Goal: Task Accomplishment & Management: Complete application form

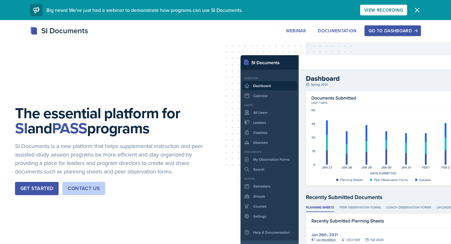
click at [400, 30] on div "Go to Dashboard" at bounding box center [393, 30] width 48 height 5
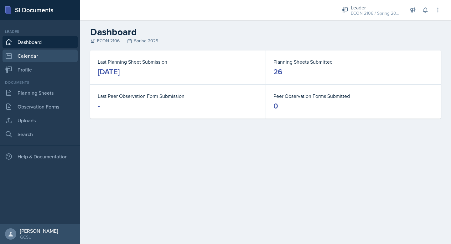
click at [40, 57] on link "Calendar" at bounding box center [40, 55] width 75 height 13
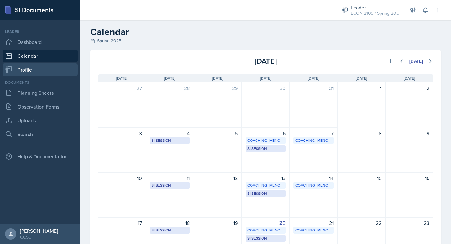
click at [42, 69] on link "Profile" at bounding box center [40, 69] width 75 height 13
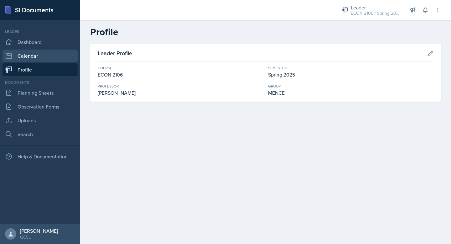
click at [47, 58] on link "Calendar" at bounding box center [40, 55] width 75 height 13
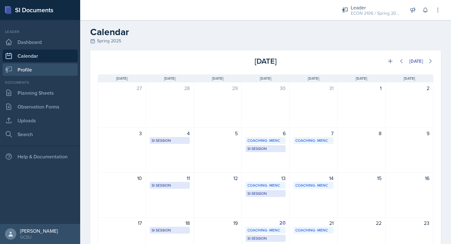
click at [34, 75] on link "Profile" at bounding box center [40, 69] width 75 height 13
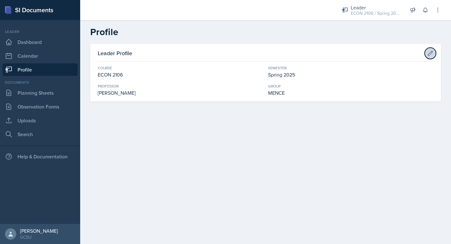
click at [429, 49] on button at bounding box center [430, 53] width 11 height 11
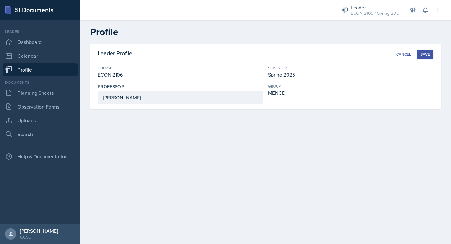
click at [113, 73] on div "ECON 2106" at bounding box center [180, 75] width 165 height 8
click at [133, 73] on div "ECON 2106" at bounding box center [180, 75] width 165 height 8
click at [121, 72] on div "ECON 2106" at bounding box center [180, 75] width 165 height 8
click at [212, 75] on div "ECON 2106" at bounding box center [180, 75] width 165 height 8
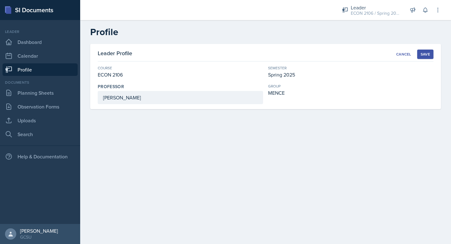
click at [410, 47] on div "Leader Profile Cancel Save Course ECON 2106 Semester Spring 2025 [PERSON_NAME] …" at bounding box center [265, 76] width 351 height 65
click at [406, 53] on div "Cancel" at bounding box center [403, 54] width 15 height 5
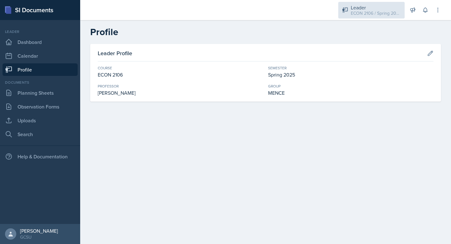
click at [362, 10] on div "ECON 2106 / Spring 2025" at bounding box center [376, 13] width 50 height 7
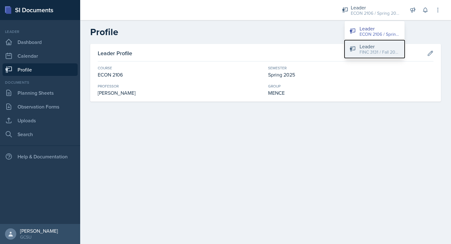
click at [376, 51] on div "FINC 3131 / Fall 2025" at bounding box center [380, 52] width 40 height 7
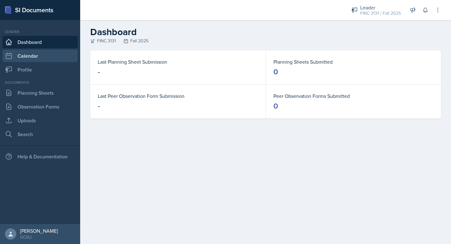
click at [34, 60] on link "Calendar" at bounding box center [40, 55] width 75 height 13
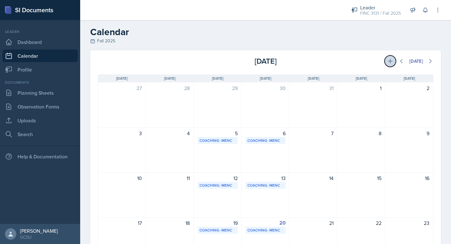
click at [387, 62] on icon at bounding box center [390, 61] width 6 height 6
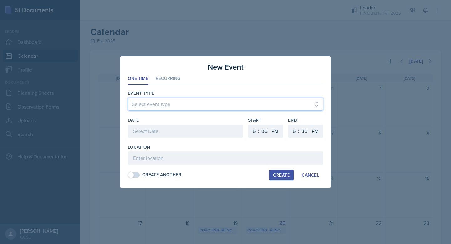
click at [166, 103] on select "Select event type Leader Training New Calendar Event SI Session" at bounding box center [225, 103] width 195 height 13
select select "700c1d41-4793-48d3-8616-e09499dfb71d"
click at [128, 97] on select "Select event type Leader Training New Calendar Event SI Session" at bounding box center [225, 103] width 195 height 13
click at [154, 134] on div at bounding box center [185, 130] width 115 height 13
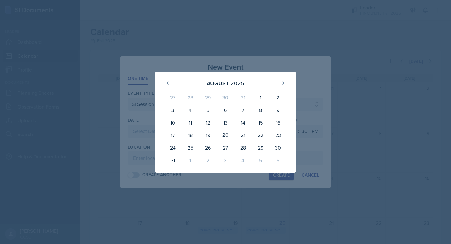
click at [244, 60] on div at bounding box center [225, 122] width 451 height 244
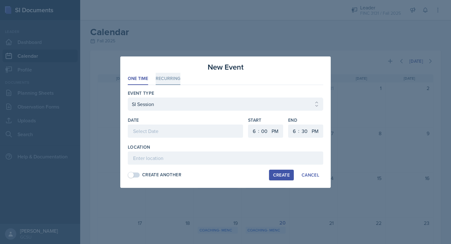
click at [174, 79] on li "Recurring" at bounding box center [168, 79] width 25 height 12
click at [179, 131] on button "We" at bounding box center [181, 131] width 16 height 13
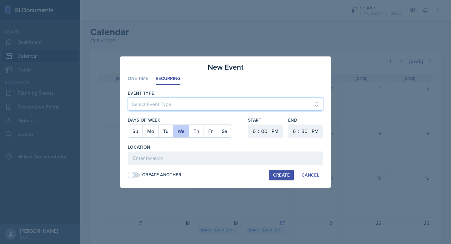
click at [181, 100] on select "Select Event Type Leader Training New Calendar Event SI Session" at bounding box center [225, 103] width 195 height 13
click at [186, 108] on select "Select Event Type Leader Training New Calendar Event SI Session" at bounding box center [225, 103] width 195 height 13
click at [187, 103] on select "Select Event Type Leader Training New Calendar Event SI Session" at bounding box center [225, 103] width 195 height 13
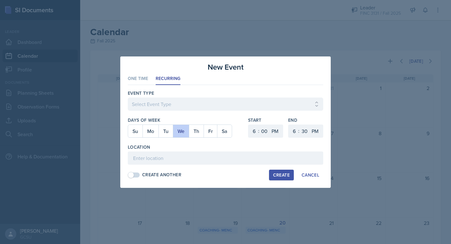
click at [179, 113] on div at bounding box center [225, 114] width 195 height 6
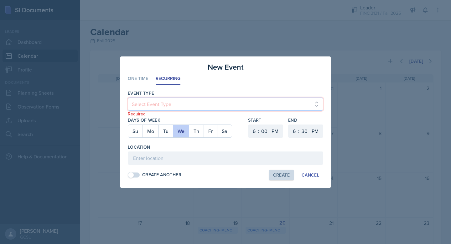
click at [178, 105] on select "Select Event Type Leader Training New Calendar Event SI Session" at bounding box center [225, 103] width 195 height 13
select select "700c1d41-4793-48d3-8616-e09499dfb71d"
click at [128, 97] on select "Select Event Type Leader Training New Calendar Event SI Session" at bounding box center [225, 103] width 195 height 13
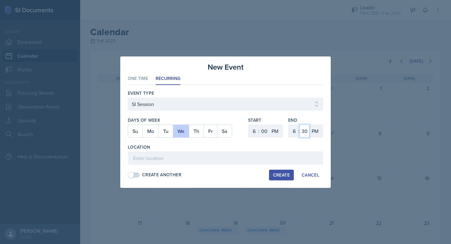
click at [305, 132] on select "00 05 10 15 20 25 30 35 40 45 50 55" at bounding box center [304, 130] width 10 height 13
select select "55"
click at [299, 124] on select "00 05 10 15 20 25 30 35 40 45 50 55" at bounding box center [304, 130] width 10 height 13
click at [293, 132] on select "1 2 3 4 5 6 7 8 9 10 11 12" at bounding box center [294, 130] width 10 height 13
select select "7"
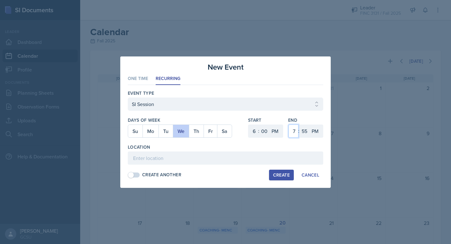
click at [289, 124] on select "1 2 3 4 5 6 7 8 9 10 11 12" at bounding box center [294, 130] width 10 height 13
click at [304, 133] on select "00 05 10 15 20 25 30 35 40 45 50 55" at bounding box center [304, 130] width 10 height 13
click at [299, 124] on select "00 05 10 15 20 25 30 35 40 45 50 55" at bounding box center [304, 130] width 10 height 13
select select "30"
click at [302, 145] on div "Location" at bounding box center [225, 147] width 195 height 6
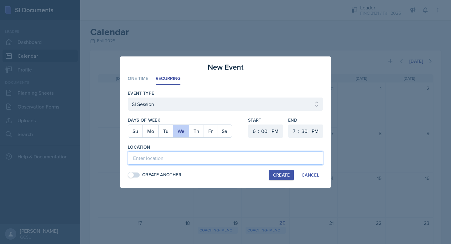
click at [193, 161] on input at bounding box center [225, 157] width 195 height 13
type input "[PERSON_NAME] 110"
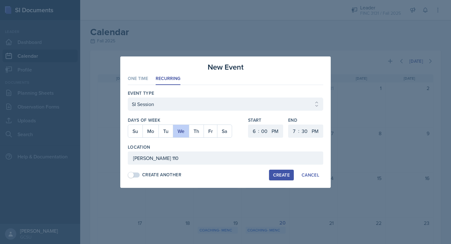
click at [278, 175] on div "Create" at bounding box center [281, 174] width 17 height 5
select select
select select "6"
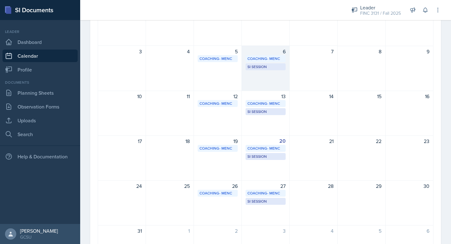
scroll to position [83, 0]
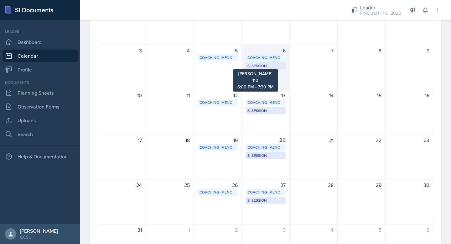
click at [263, 67] on div "SI Session" at bounding box center [265, 66] width 36 height 6
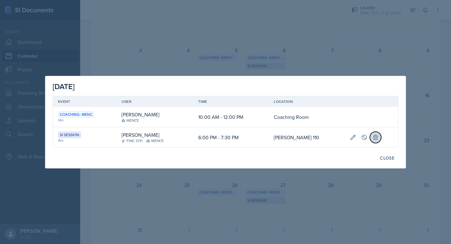
click at [375, 138] on icon at bounding box center [375, 137] width 6 height 6
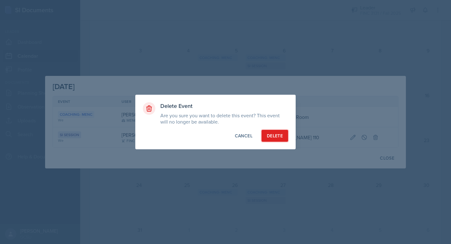
click at [277, 135] on div "Delete" at bounding box center [275, 136] width 16 height 6
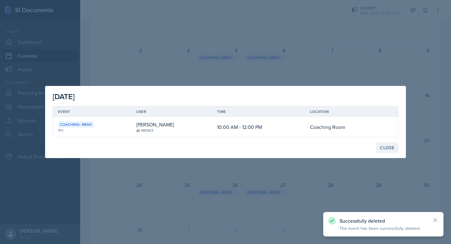
click at [388, 144] on button "Close" at bounding box center [387, 147] width 23 height 11
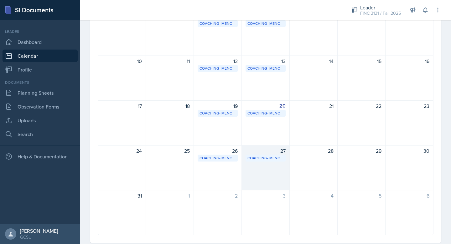
scroll to position [131, 0]
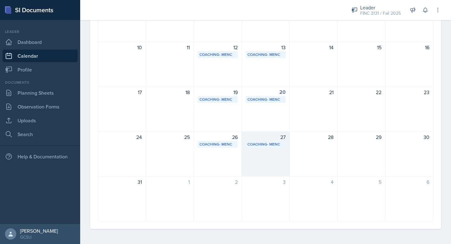
click at [266, 155] on div "27 Coaching- MENC Coaching Room 10:00 AM - 12:00 PM" at bounding box center [266, 153] width 48 height 45
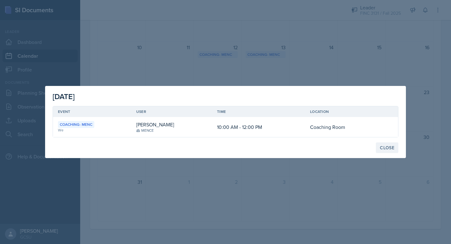
click at [390, 150] on div "Close" at bounding box center [387, 147] width 14 height 5
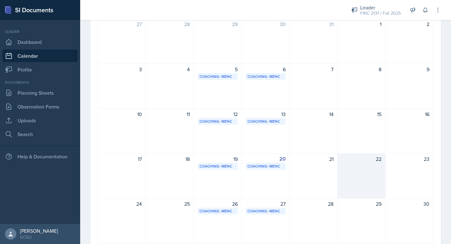
scroll to position [31, 0]
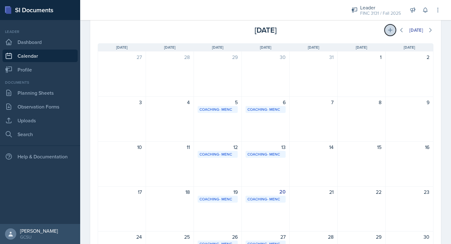
click at [390, 29] on icon at bounding box center [390, 30] width 6 height 6
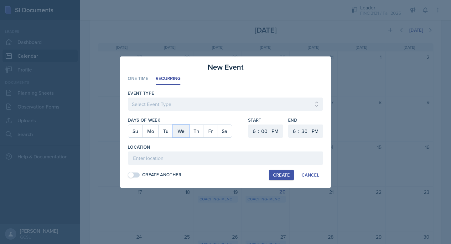
click at [180, 134] on button "We" at bounding box center [181, 131] width 16 height 13
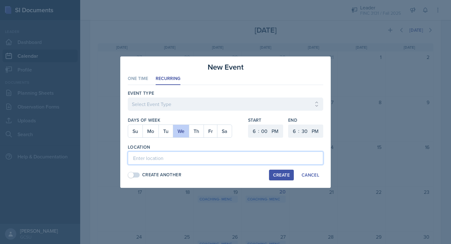
click at [168, 154] on input at bounding box center [225, 157] width 195 height 13
type input "ATK 110"
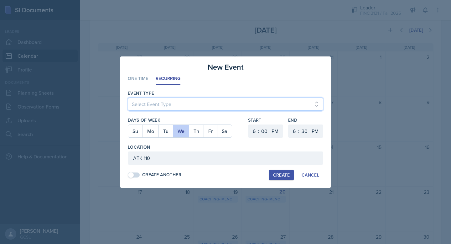
click at [153, 107] on select "Select Event Type Leader Training New Calendar Event SI Session" at bounding box center [225, 103] width 195 height 13
select select "700c1d41-4793-48d3-8616-e09499dfb71d"
click at [128, 97] on select "Select Event Type Leader Training New Calendar Event SI Session" at bounding box center [225, 103] width 195 height 13
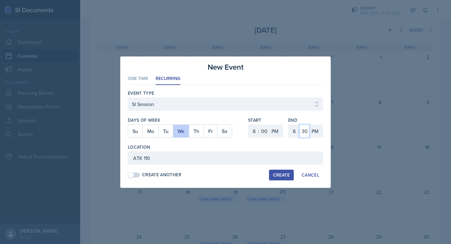
click at [302, 132] on select "00 05 10 15 20 25 30 35 40 45 50 55" at bounding box center [304, 130] width 10 height 13
select select "55"
click at [299, 124] on select "00 05 10 15 20 25 30 35 40 45 50 55" at bounding box center [304, 130] width 10 height 13
click at [294, 132] on select "1 2 3 4 5 6 7 8 9 10 11 12" at bounding box center [294, 130] width 10 height 13
select select "7"
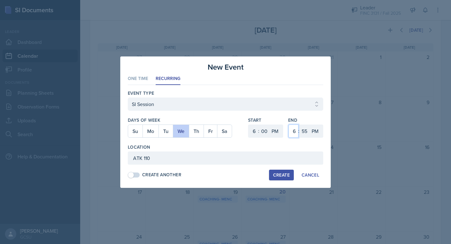
click at [289, 124] on select "1 2 3 4 5 6 7 8 9 10 11 12" at bounding box center [294, 130] width 10 height 13
click at [305, 132] on select "00 05 10 15 20 25 30 35 40 45 50 55" at bounding box center [304, 130] width 10 height 13
select select "0"
click at [299, 124] on select "00 05 10 15 20 25 30 35 40 45 50 55" at bounding box center [304, 130] width 10 height 13
click at [266, 132] on select "00 05 10 15 20 25 30 35 40 45 50 55" at bounding box center [264, 130] width 10 height 13
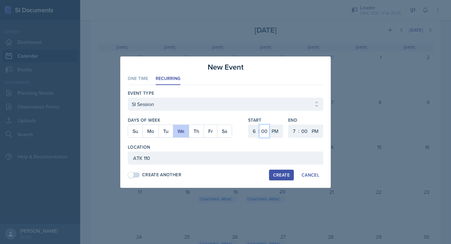
click at [259, 124] on select "00 05 10 15 20 25 30 35 40 45 50 55" at bounding box center [264, 130] width 10 height 13
click at [266, 133] on select "00 05 10 15 20 25 30 35 40 45 50 55" at bounding box center [264, 130] width 10 height 13
select select "0"
click at [259, 124] on select "00 05 10 15 20 25 30 35 40 45 50 55" at bounding box center [264, 130] width 10 height 13
click at [305, 130] on select "00 05 10 15 20 25 30 35 40 45 50 55" at bounding box center [304, 130] width 10 height 13
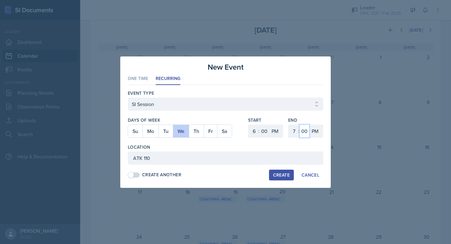
select select "30"
click at [299, 124] on select "00 05 10 15 20 25 30 35 40 45 50 55" at bounding box center [304, 130] width 10 height 13
click at [280, 173] on div "Create" at bounding box center [281, 174] width 17 height 5
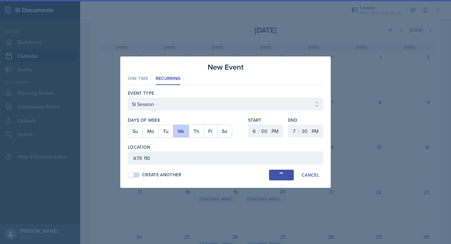
select select
select select "6"
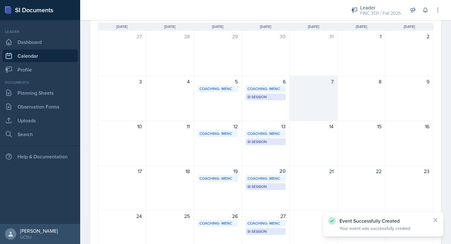
scroll to position [52, 0]
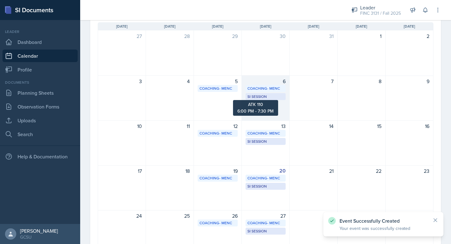
click at [254, 97] on div "SI Session" at bounding box center [265, 97] width 36 height 6
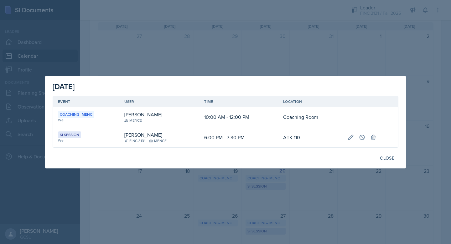
click at [223, 44] on div at bounding box center [225, 122] width 451 height 244
